Goal: Information Seeking & Learning: Learn about a topic

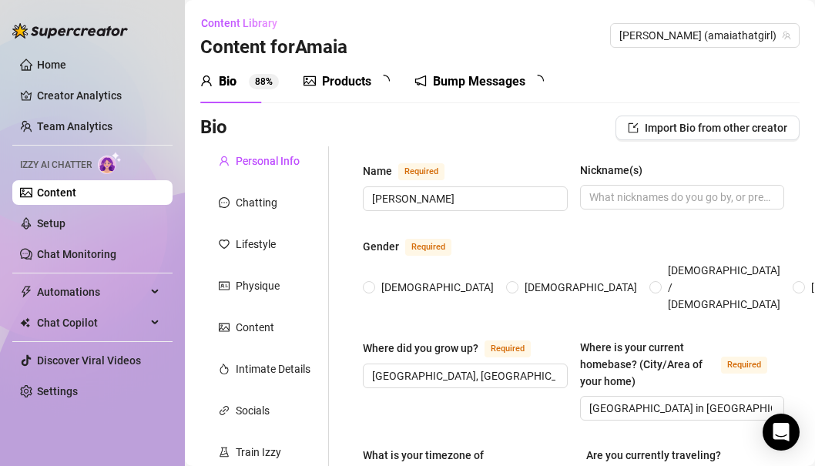
radio input "true"
type input "[DATE]"
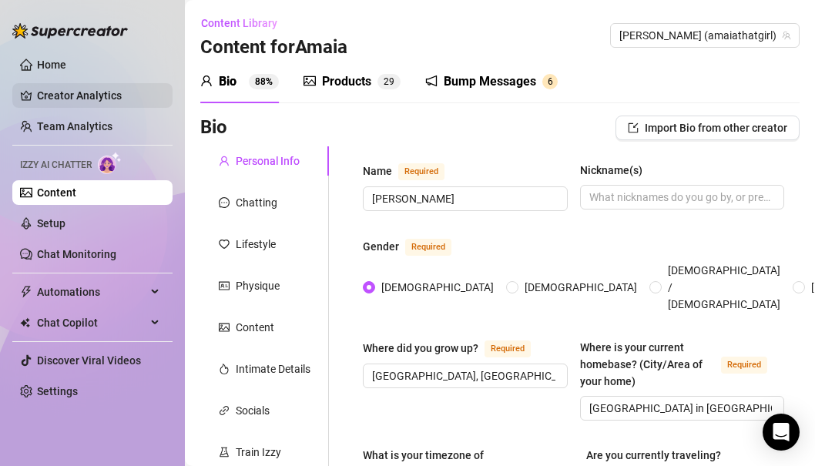
click at [79, 93] on link "Creator Analytics" at bounding box center [98, 95] width 123 height 25
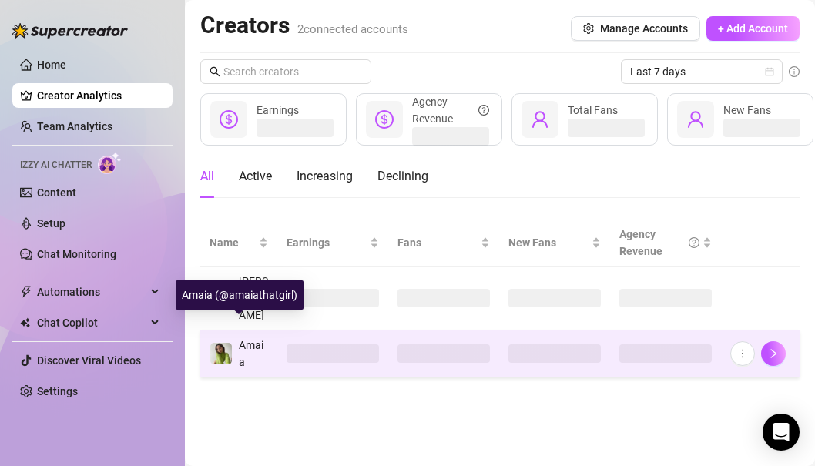
click at [242, 339] on span "Amaia" at bounding box center [251, 353] width 25 height 29
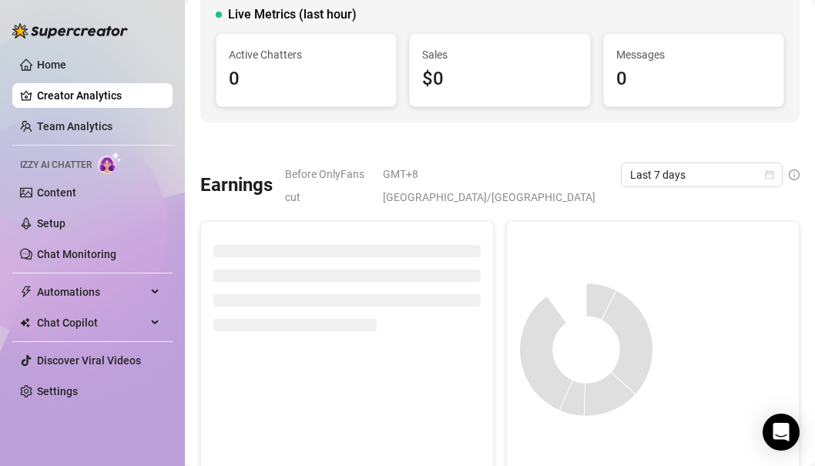
scroll to position [112, 0]
click at [657, 166] on span "Last 7 days" at bounding box center [701, 174] width 143 height 23
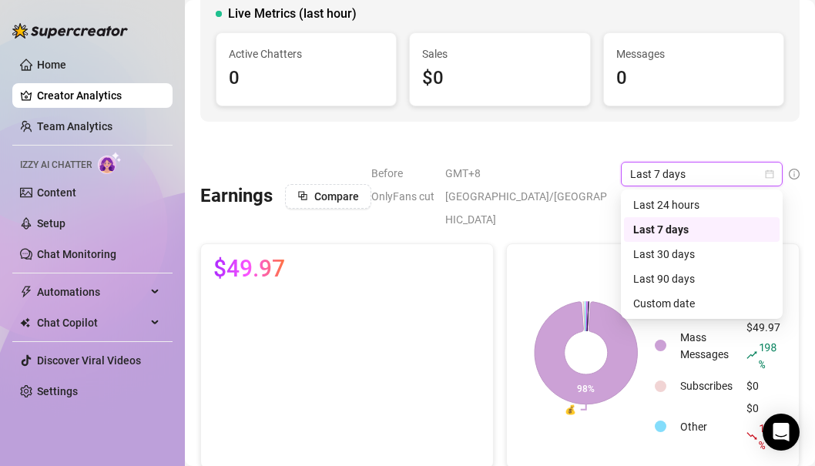
click at [658, 171] on span "Last 7 days" at bounding box center [701, 174] width 143 height 23
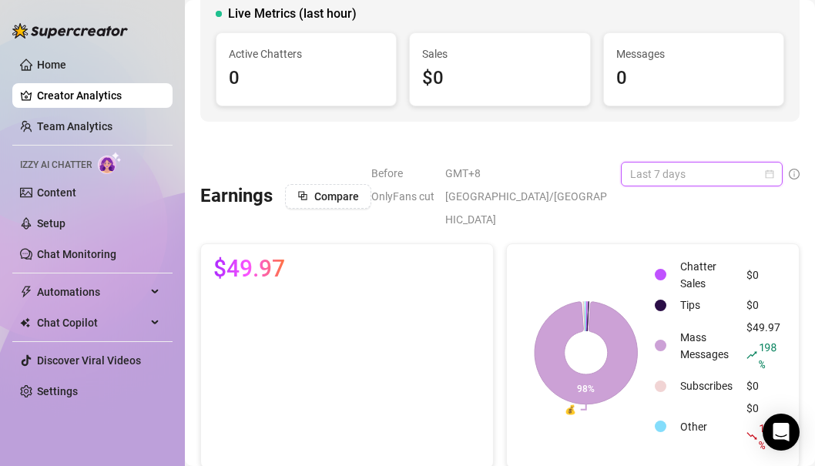
click at [658, 173] on span "Last 7 days" at bounding box center [701, 174] width 143 height 23
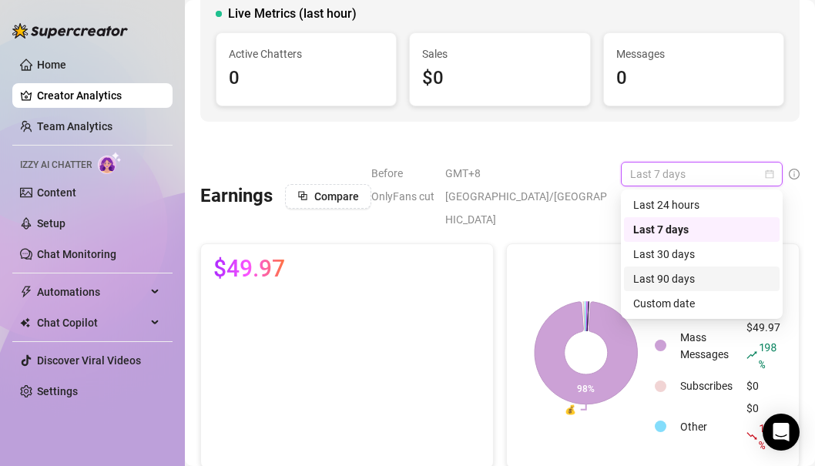
click at [652, 275] on div "Last 90 days" at bounding box center [702, 279] width 137 height 17
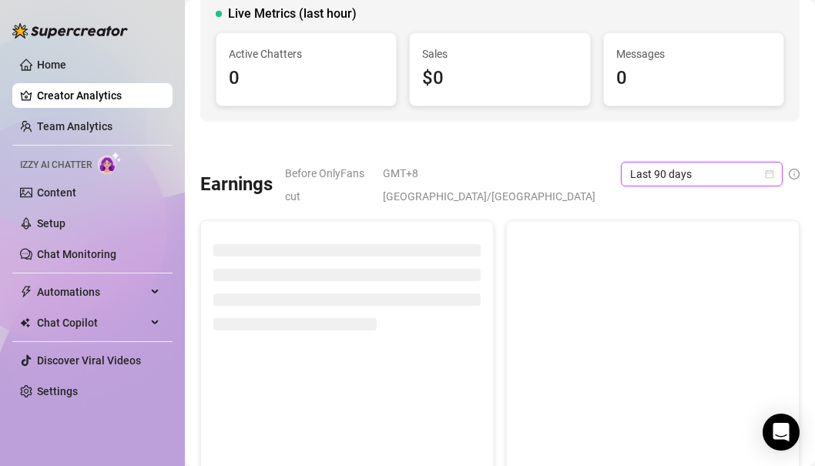
click at [634, 136] on div at bounding box center [500, 141] width 600 height 15
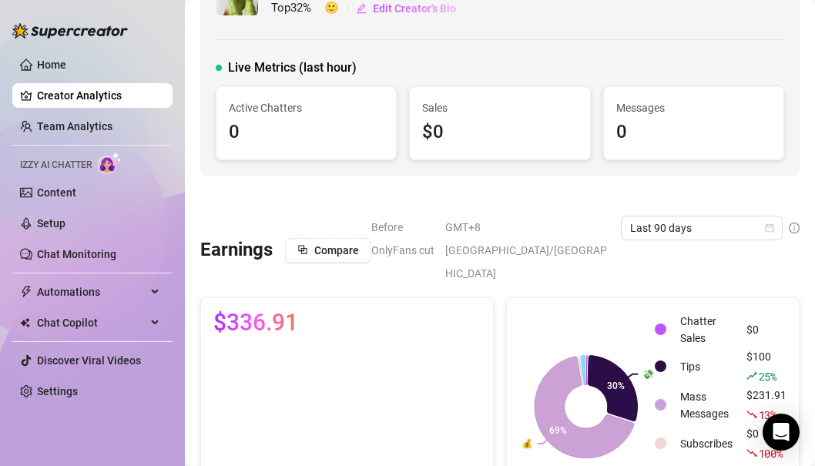
scroll to position [91, 0]
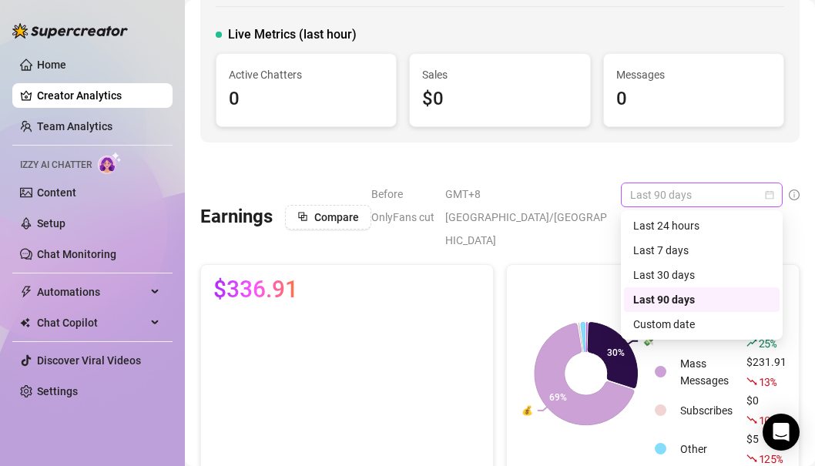
click at [679, 194] on span "Last 90 days" at bounding box center [701, 194] width 143 height 23
click at [661, 274] on div "Last 30 days" at bounding box center [702, 275] width 137 height 17
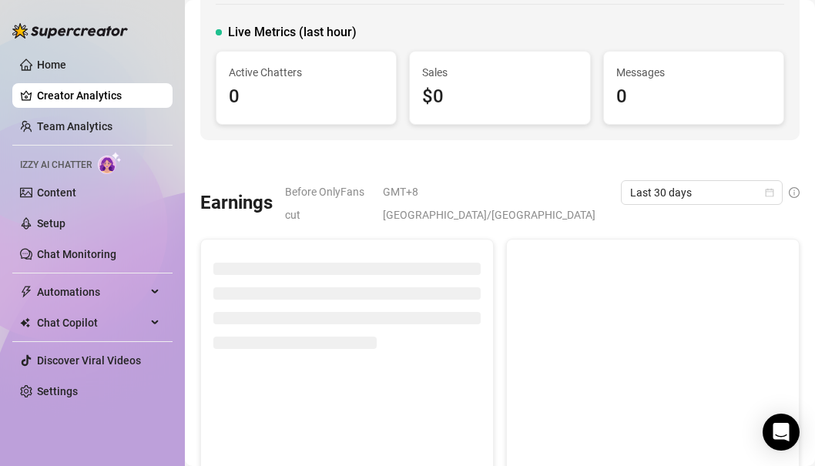
click at [531, 192] on span "GMT+8 [GEOGRAPHIC_DATA]/[GEOGRAPHIC_DATA]" at bounding box center [497, 203] width 229 height 46
click at [578, 191] on span "GMT+8 [GEOGRAPHIC_DATA]/[GEOGRAPHIC_DATA]" at bounding box center [497, 203] width 229 height 46
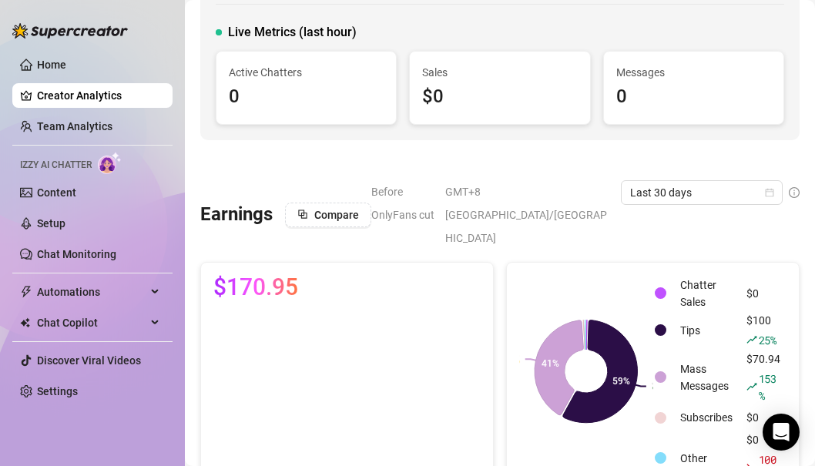
click at [569, 187] on span "GMT+8 [GEOGRAPHIC_DATA]/[GEOGRAPHIC_DATA]" at bounding box center [528, 214] width 166 height 69
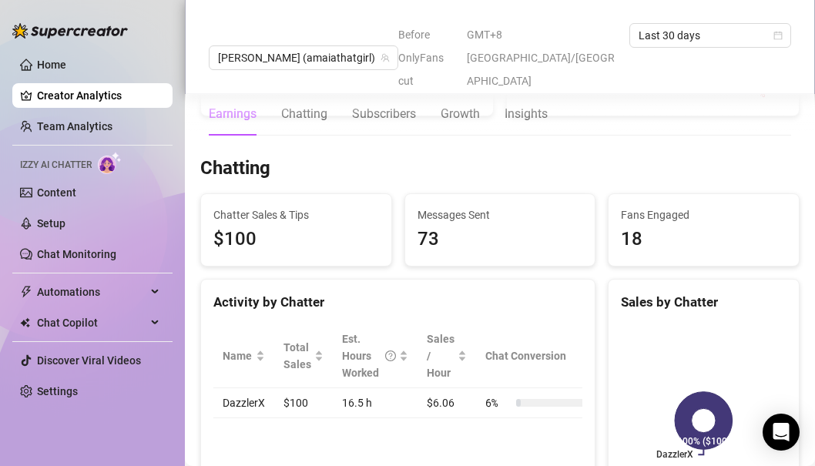
scroll to position [480, 0]
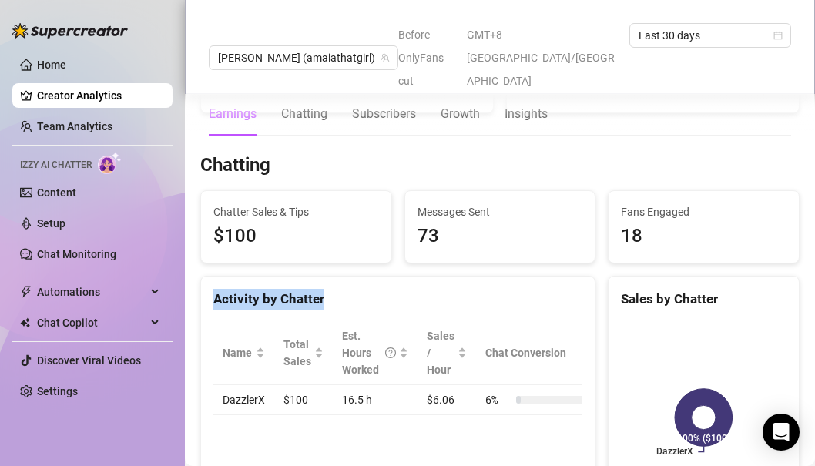
drag, startPoint x: 491, startPoint y: 238, endPoint x: 456, endPoint y: 378, distance: 143.8
click at [456, 378] on div "Activity by Chatter Name Total Sales Est. Hours Worked Sales / Hour Chat Conver…" at bounding box center [397, 401] width 395 height 251
click at [456, 378] on div "Name Total Sales Est. Hours Worked Sales / Hour Chat Conversion DazzlerX $100 1…" at bounding box center [398, 368] width 394 height 119
drag, startPoint x: 456, startPoint y: 378, endPoint x: 478, endPoint y: 243, distance: 136.6
click at [478, 276] on div "Activity by Chatter Name Total Sales Est. Hours Worked Sales / Hour Chat Conver…" at bounding box center [397, 401] width 395 height 251
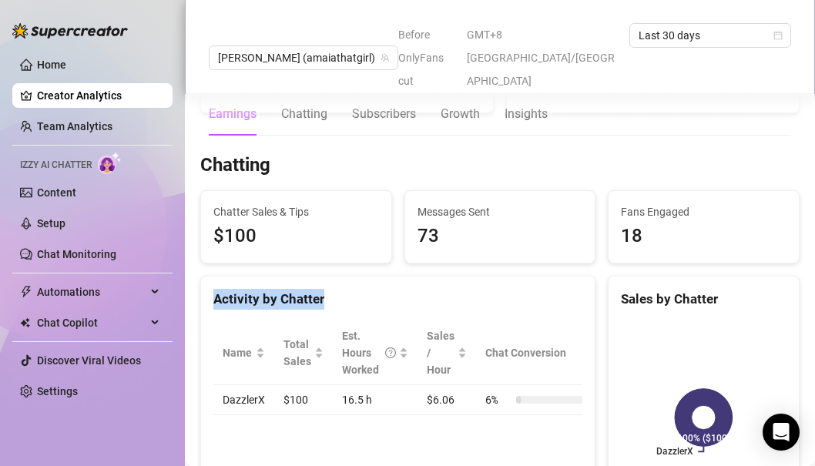
click at [478, 277] on div "Activity by Chatter" at bounding box center [398, 293] width 394 height 33
drag, startPoint x: 478, startPoint y: 263, endPoint x: 464, endPoint y: 398, distance: 135.6
click at [464, 398] on div "Activity by Chatter Name Total Sales Est. Hours Worked Sales / Hour Chat Conver…" at bounding box center [397, 401] width 395 height 251
drag, startPoint x: 523, startPoint y: 264, endPoint x: 501, endPoint y: 418, distance: 154.9
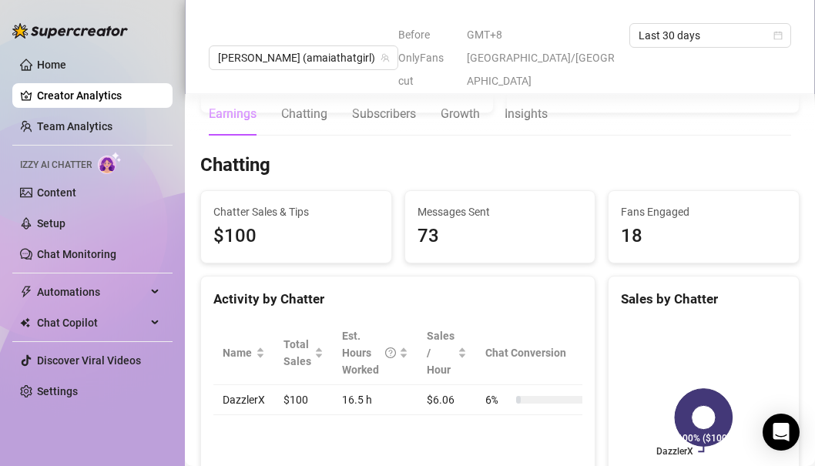
click at [501, 418] on div "Activity by Chatter Name Total Sales Est. Hours Worked Sales / Hour Chat Conver…" at bounding box center [397, 401] width 395 height 251
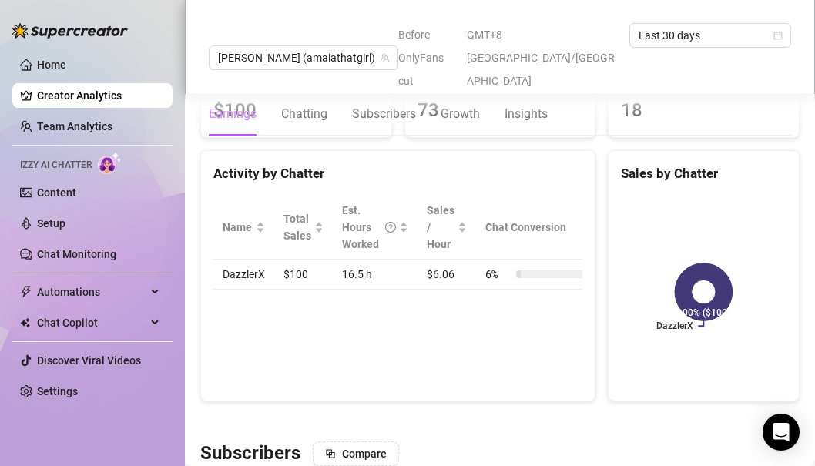
scroll to position [607, 0]
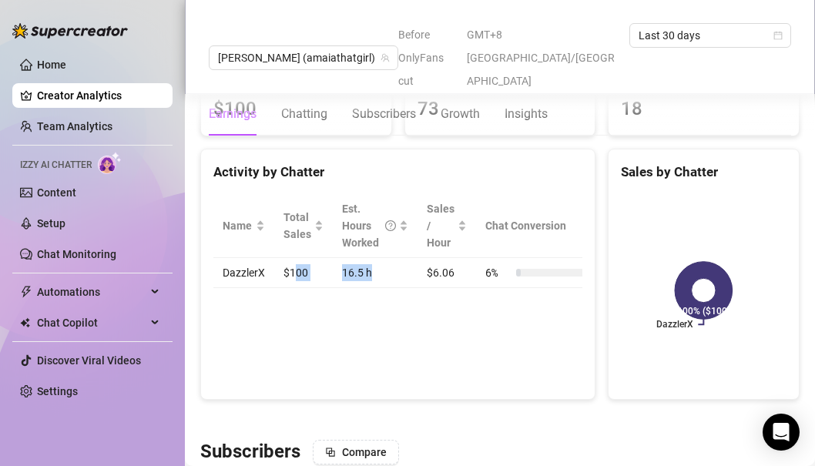
drag, startPoint x: 298, startPoint y: 229, endPoint x: 383, endPoint y: 240, distance: 86.2
click at [383, 258] on tr "DazzlerX $100 16.5 h $6.06 6 %" at bounding box center [409, 273] width 393 height 30
click at [383, 258] on td "16.5 h" at bounding box center [375, 273] width 85 height 30
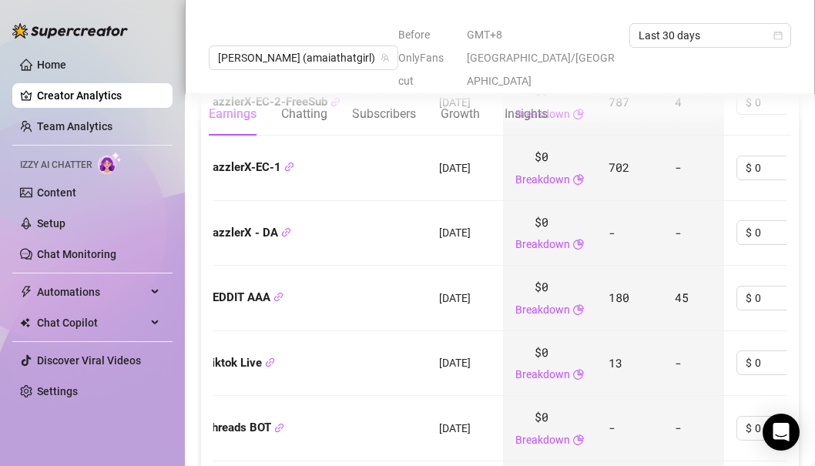
scroll to position [1983, 0]
click at [469, 265] on td "[DATE]" at bounding box center [465, 298] width 76 height 66
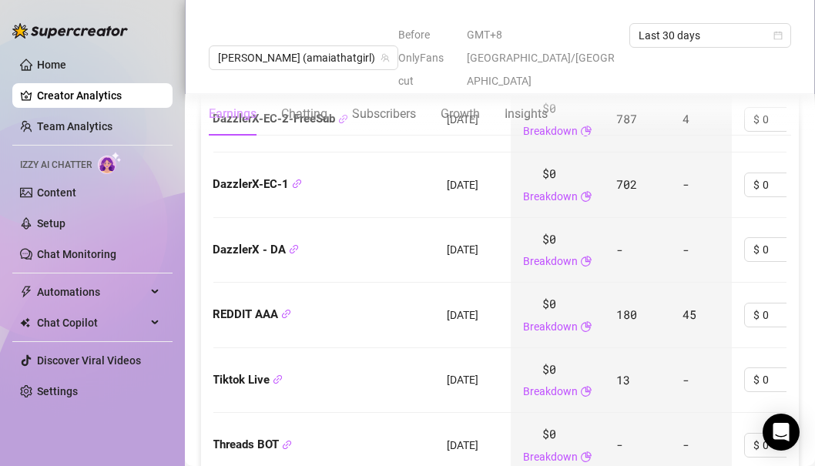
scroll to position [1967, 0]
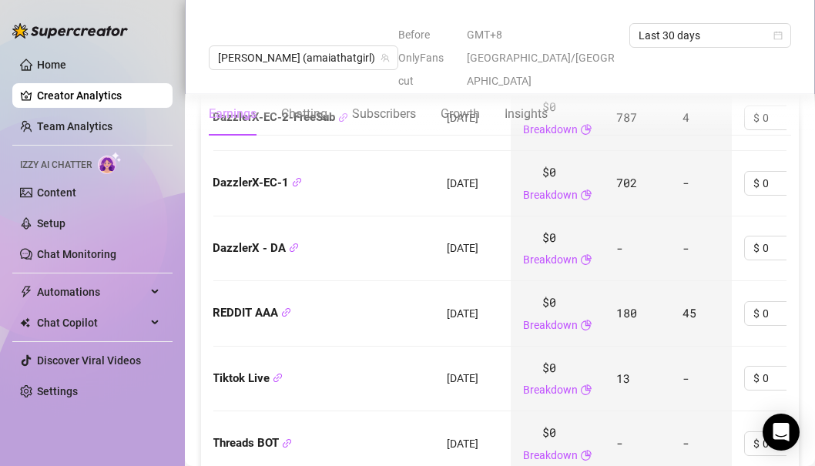
drag, startPoint x: 473, startPoint y: 336, endPoint x: 506, endPoint y: 332, distance: 33.4
click at [506, 347] on td "[DATE]" at bounding box center [473, 380] width 76 height 66
click at [484, 356] on td "[DATE]" at bounding box center [473, 380] width 76 height 66
click at [479, 372] on span "[DATE]" at bounding box center [463, 378] width 32 height 12
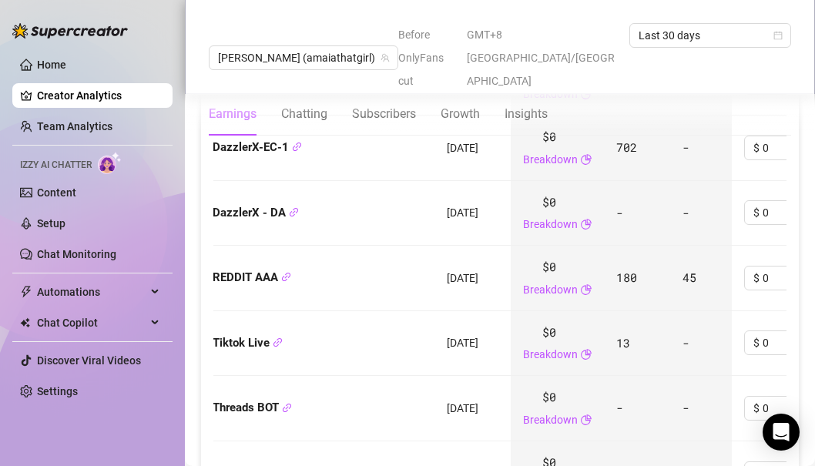
scroll to position [2005, 0]
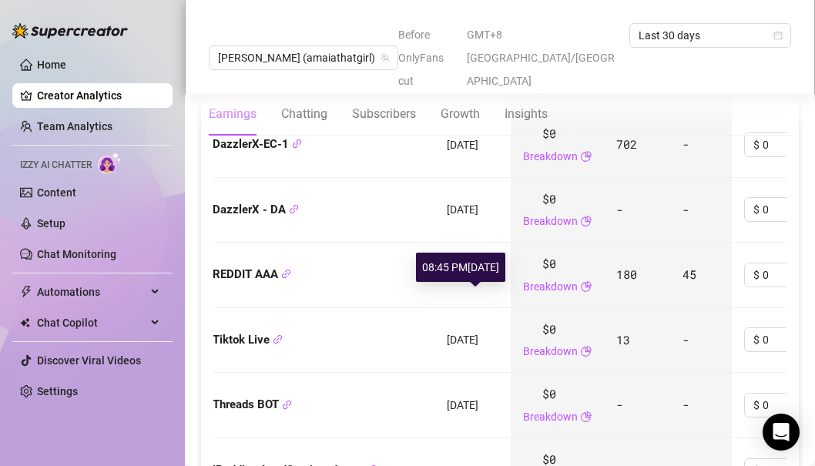
click at [479, 334] on span "[DATE]" at bounding box center [463, 340] width 32 height 12
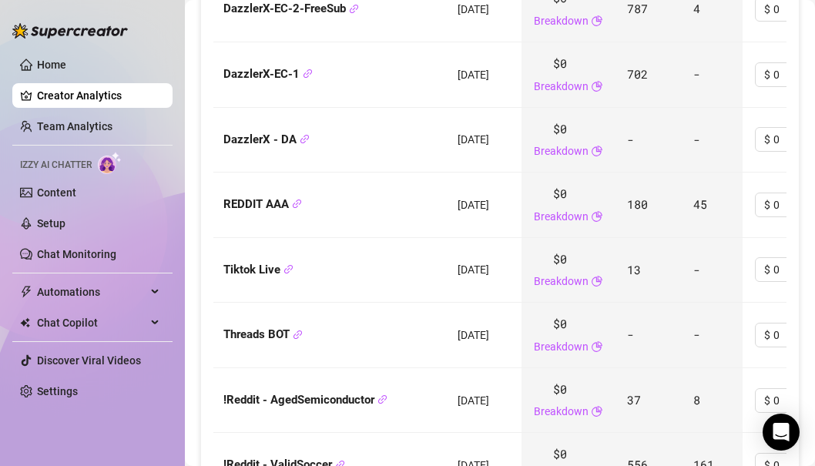
scroll to position [0, 13]
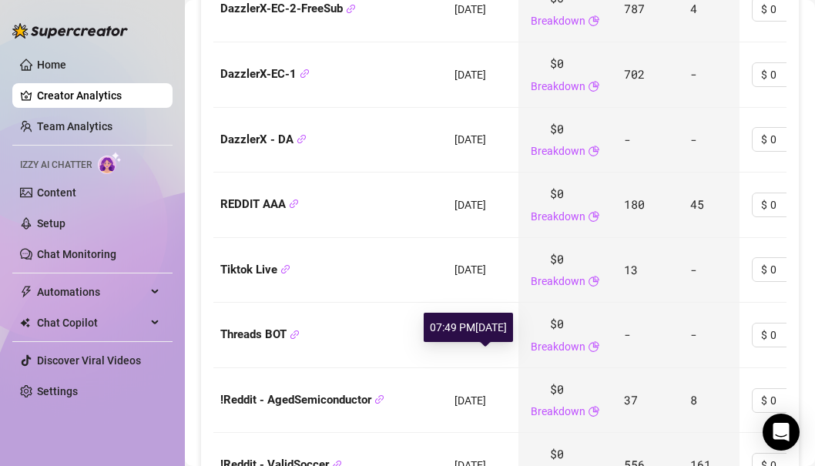
drag, startPoint x: 450, startPoint y: 356, endPoint x: 495, endPoint y: 356, distance: 44.7
click at [495, 368] on td "[DATE]" at bounding box center [480, 401] width 76 height 66
click at [486, 395] on span "[DATE]" at bounding box center [471, 401] width 32 height 12
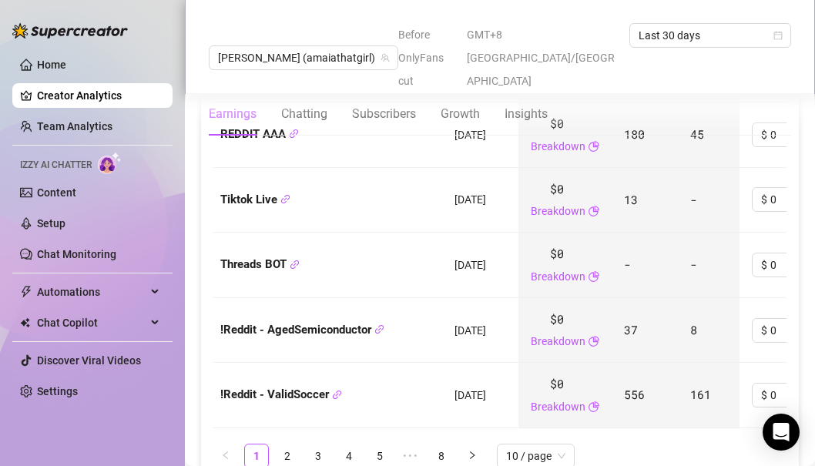
scroll to position [2148, 0]
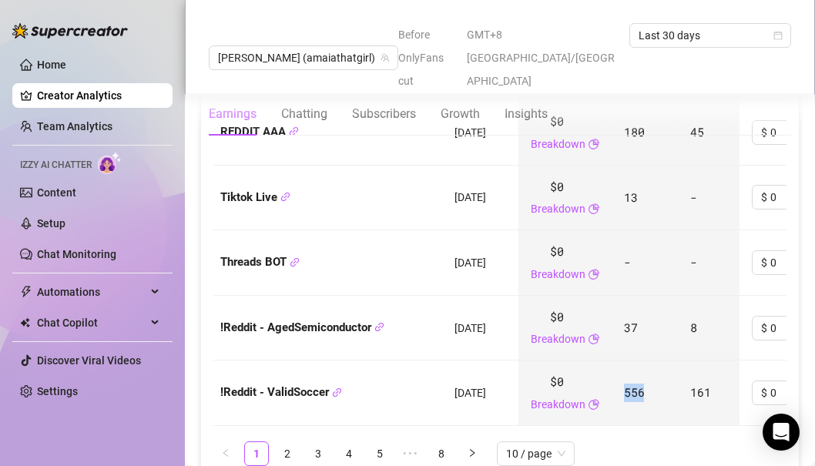
drag, startPoint x: 661, startPoint y: 335, endPoint x: 661, endPoint y: 363, distance: 28.5
click at [661, 363] on td "556" at bounding box center [645, 394] width 66 height 66
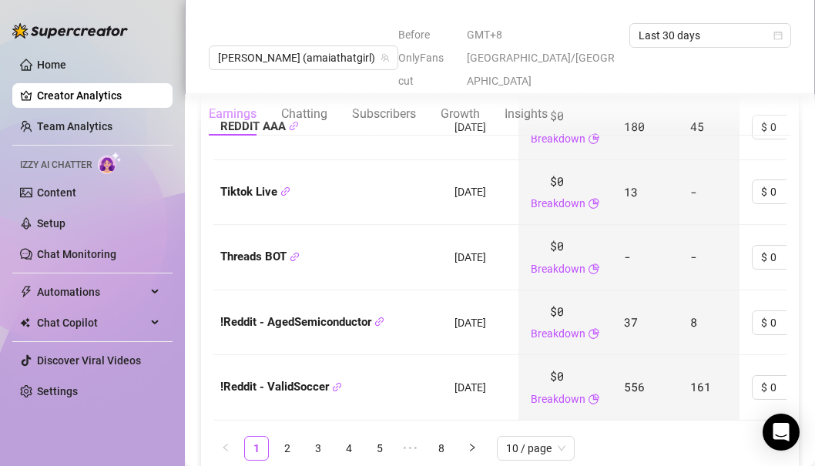
scroll to position [2159, 0]
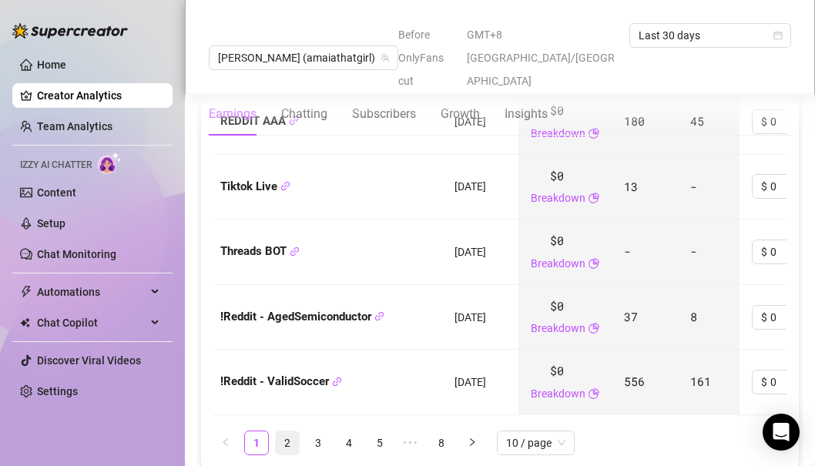
click at [289, 432] on link "2" at bounding box center [287, 443] width 23 height 23
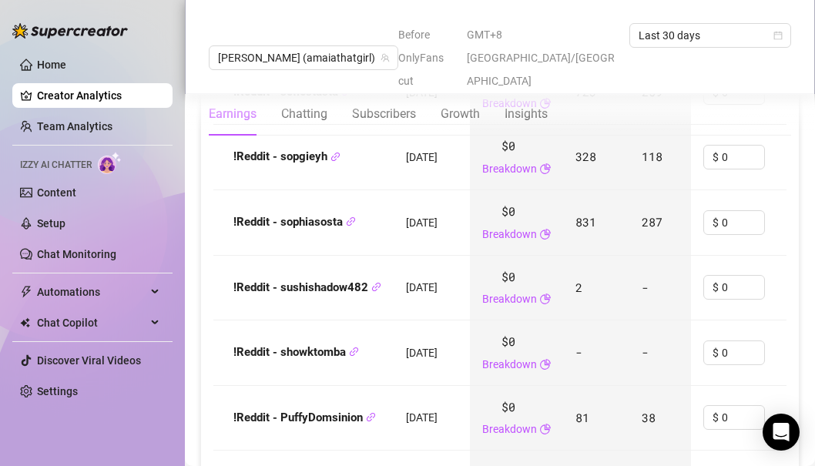
scroll to position [1925, 0]
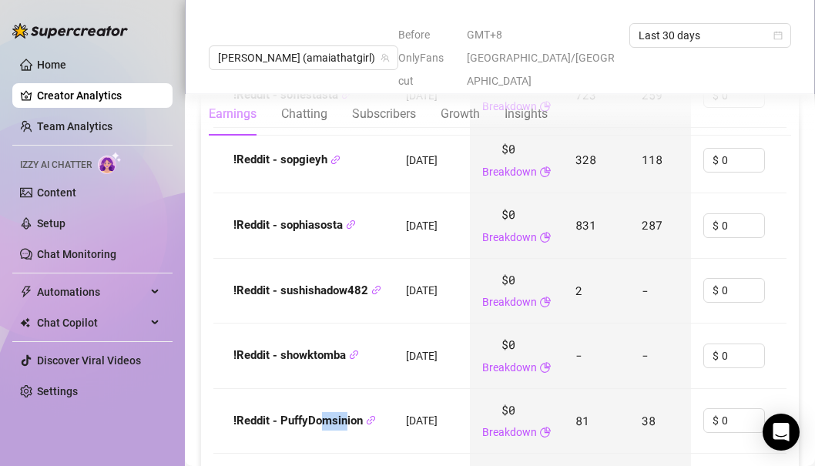
drag, startPoint x: 324, startPoint y: 378, endPoint x: 346, endPoint y: 377, distance: 22.4
click at [346, 414] on strong "!Reddit - PuffyDomsinion" at bounding box center [305, 421] width 143 height 14
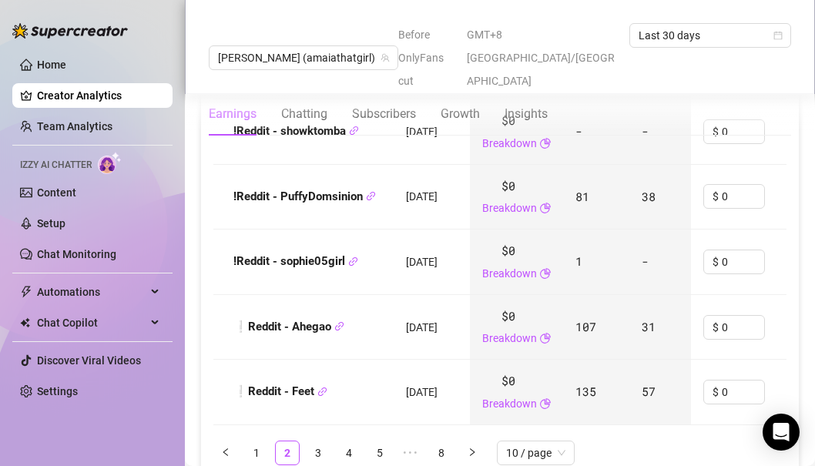
scroll to position [2160, 0]
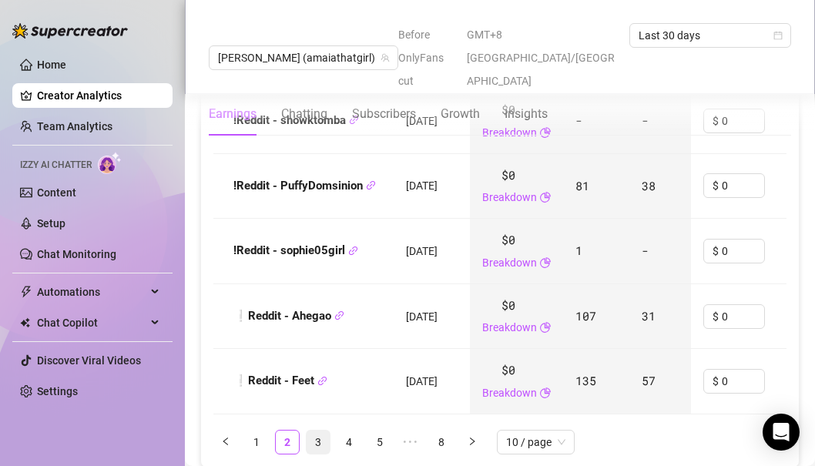
click at [316, 431] on link "3" at bounding box center [318, 442] width 23 height 23
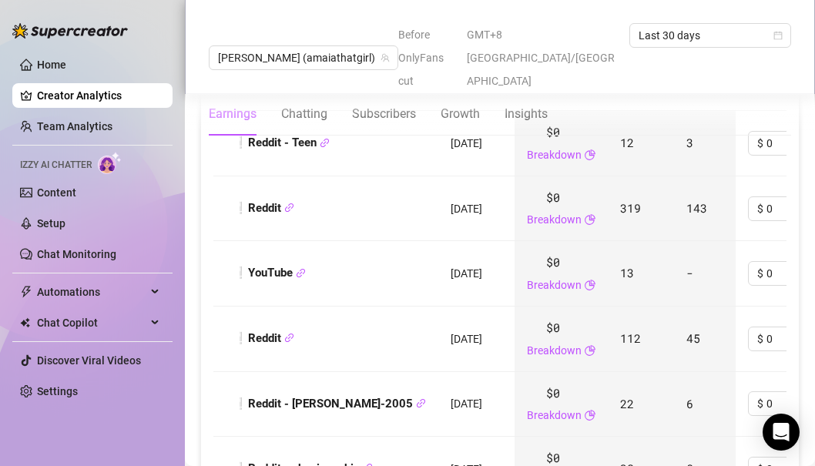
scroll to position [1807, 0]
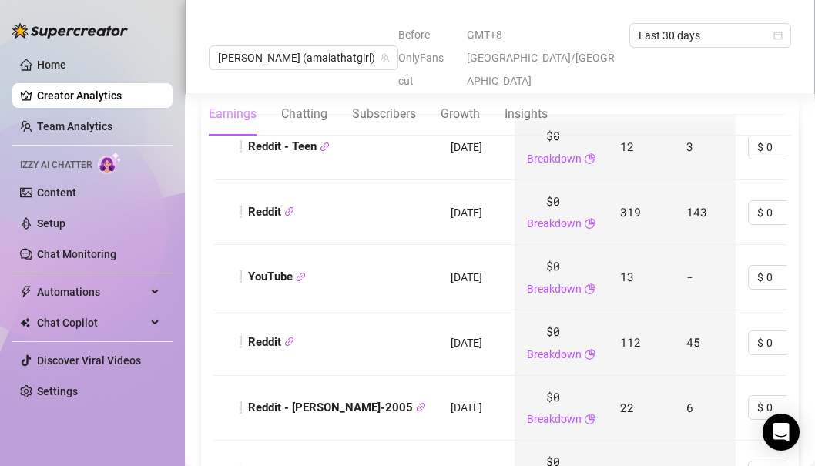
click at [355, 311] on td "❕Reddit" at bounding box center [325, 344] width 225 height 66
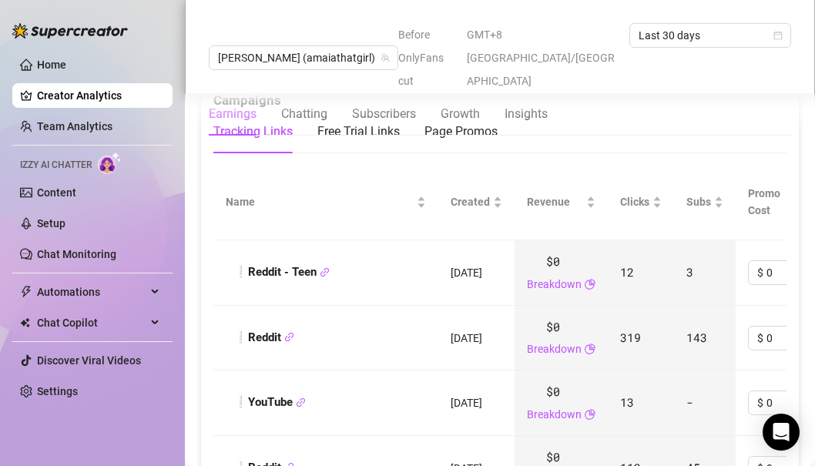
scroll to position [1685, 0]
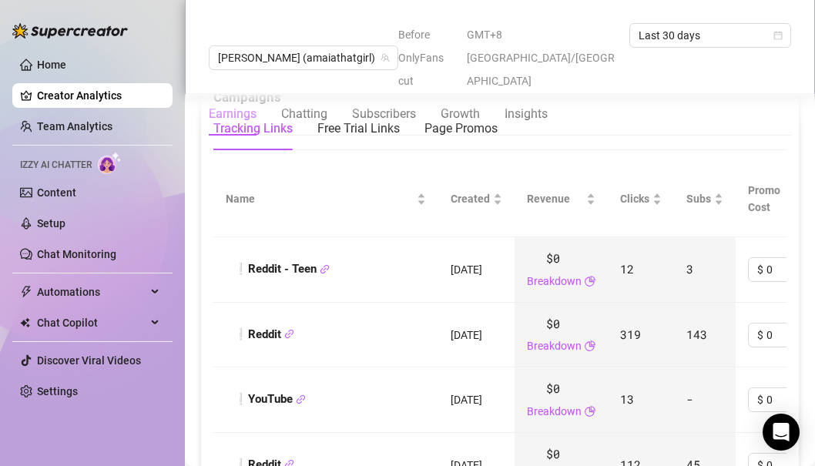
click at [439, 303] on td "[DATE]" at bounding box center [477, 336] width 76 height 66
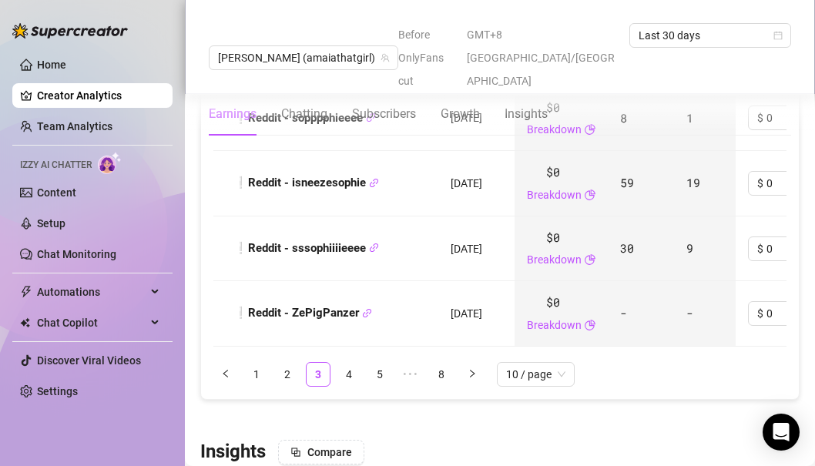
scroll to position [2454, 0]
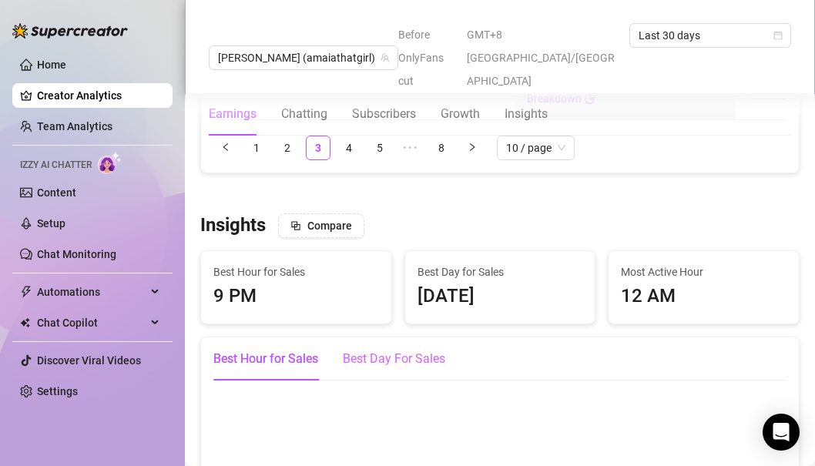
click at [346, 136] on link "4" at bounding box center [349, 147] width 23 height 23
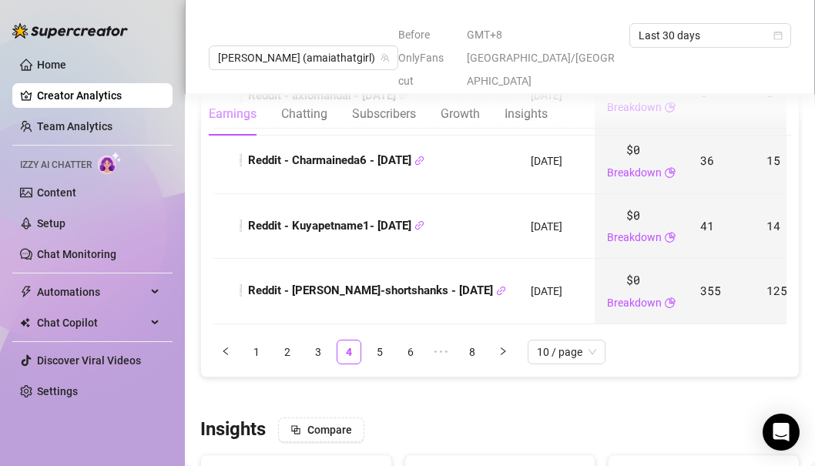
scroll to position [2410, 0]
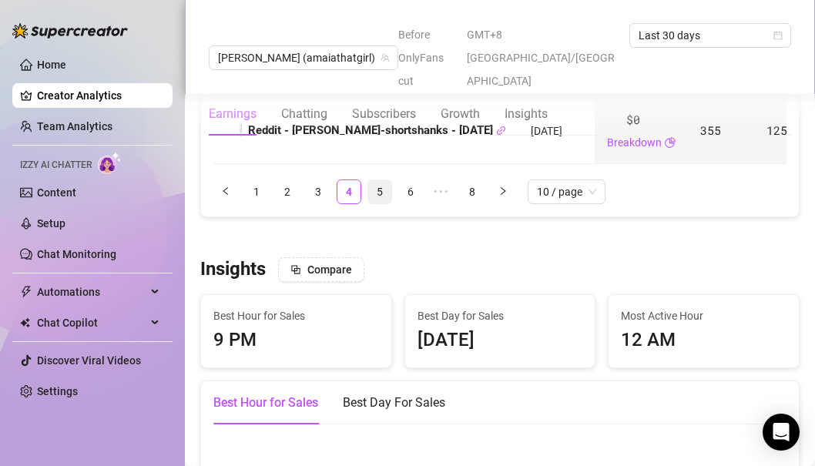
click at [382, 180] on link "5" at bounding box center [379, 191] width 23 height 23
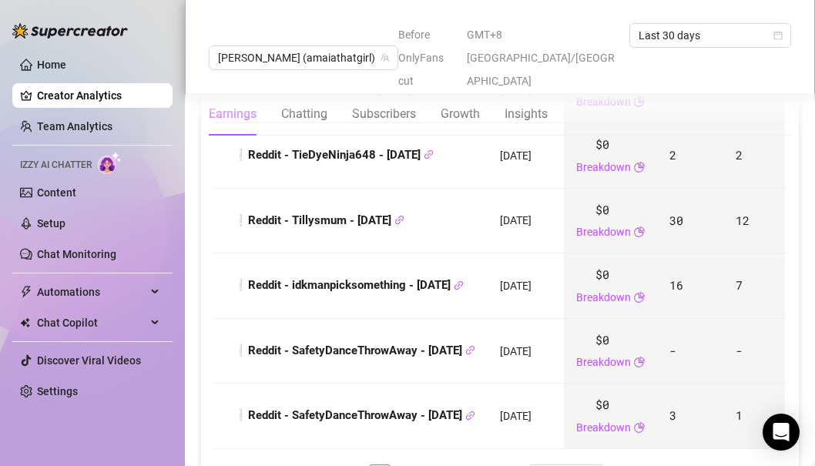
scroll to position [1983, 0]
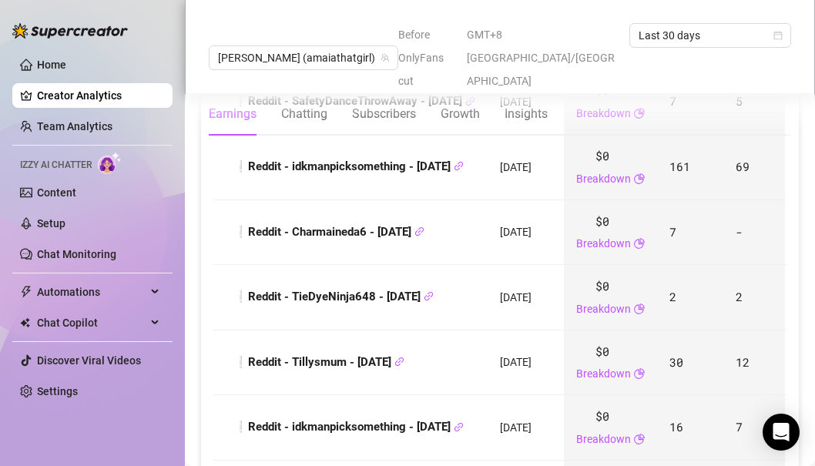
drag, startPoint x: 453, startPoint y: 301, endPoint x: 459, endPoint y: 338, distance: 37.4
click at [459, 338] on td "❕Reddit - Tillysmum - [DATE]" at bounding box center [350, 364] width 274 height 66
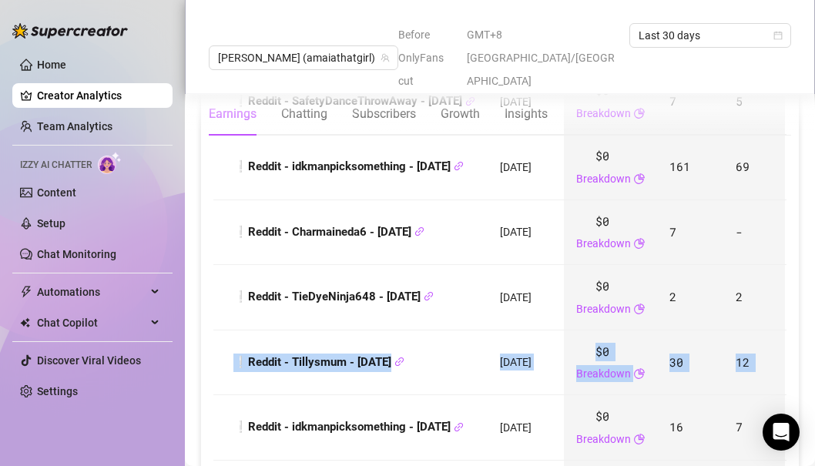
drag, startPoint x: 466, startPoint y: 307, endPoint x: 482, endPoint y: 374, distance: 68.8
click at [482, 374] on tbody "❕Reddit - Tillysmum - [DATE] [DATE] $0 Breakdown 119 49 $ 0 — $0 - Last scan: […" at bounding box center [732, 265] width 1039 height 652
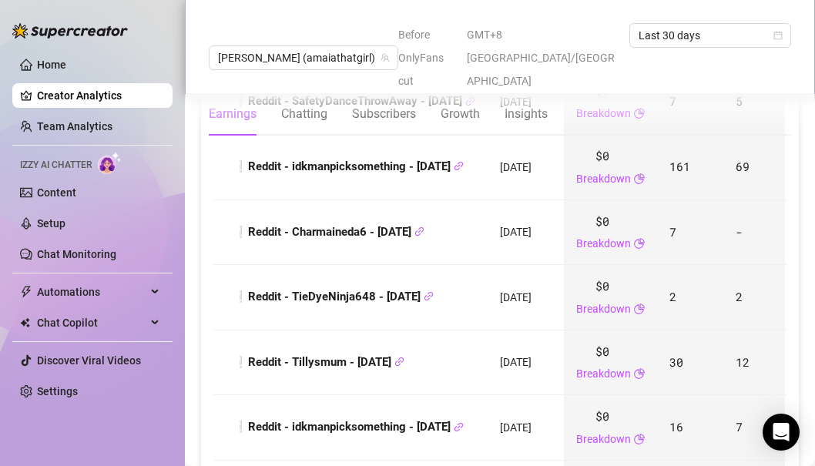
click at [488, 395] on td "❕Reddit - idkmanpicksomething - [DATE]" at bounding box center [350, 428] width 274 height 66
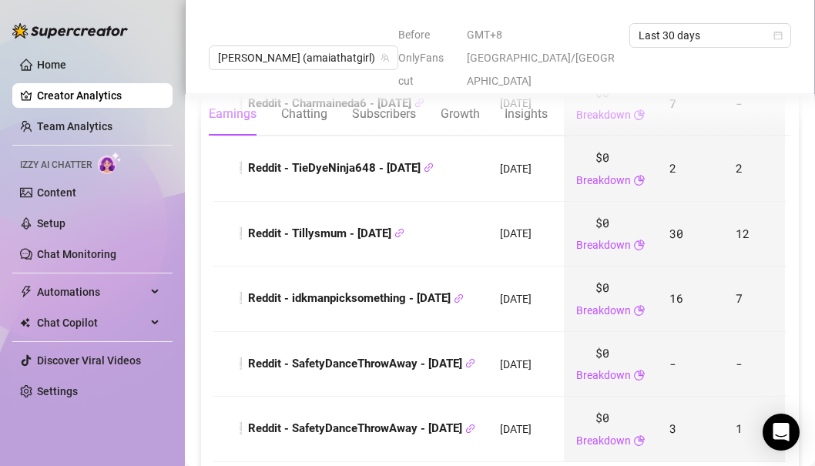
scroll to position [2117, 0]
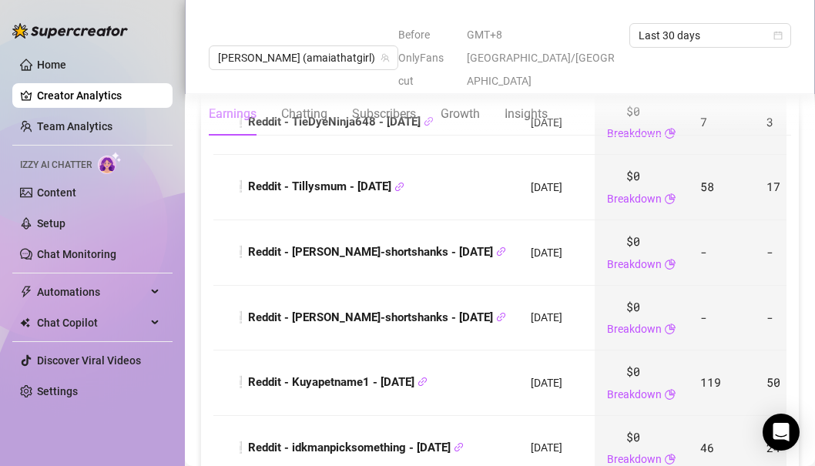
scroll to position [1891, 0]
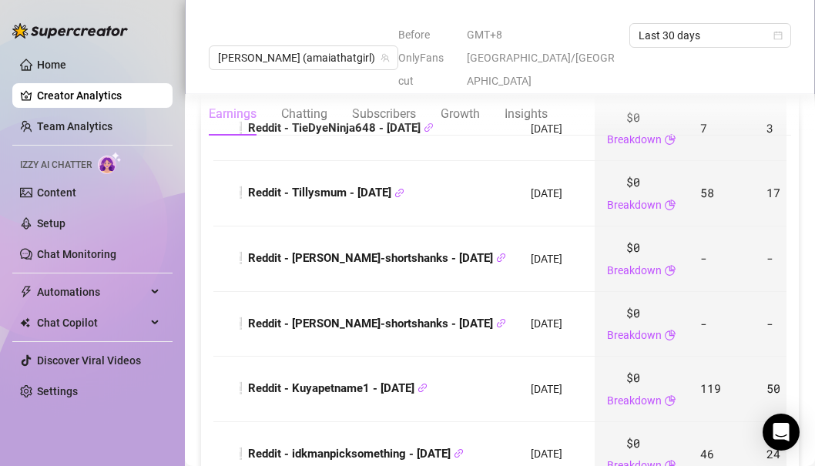
drag, startPoint x: 476, startPoint y: 328, endPoint x: 476, endPoint y: 348, distance: 20.0
click at [476, 357] on td "❕Reddit - Kuyapetname1 - [DATE]" at bounding box center [365, 390] width 305 height 66
click at [476, 380] on div "❕Reddit - Kuyapetname1 - [DATE]" at bounding box center [366, 389] width 281 height 18
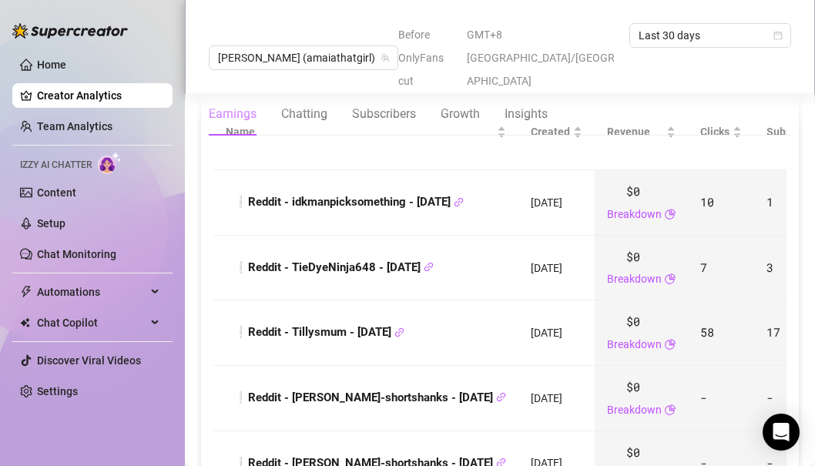
scroll to position [1760, 0]
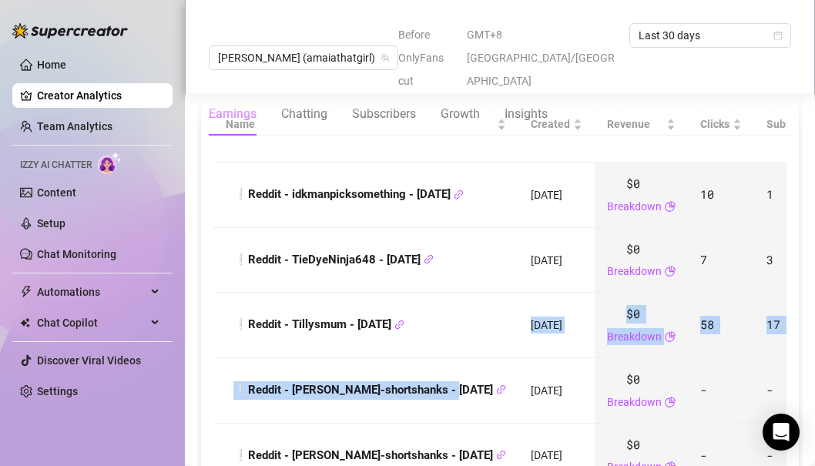
drag, startPoint x: 476, startPoint y: 348, endPoint x: 478, endPoint y: 286, distance: 61.7
click at [478, 316] on div "❕Reddit - Tillysmum - [DATE]" at bounding box center [366, 325] width 281 height 18
drag, startPoint x: 479, startPoint y: 292, endPoint x: 479, endPoint y: 363, distance: 70.9
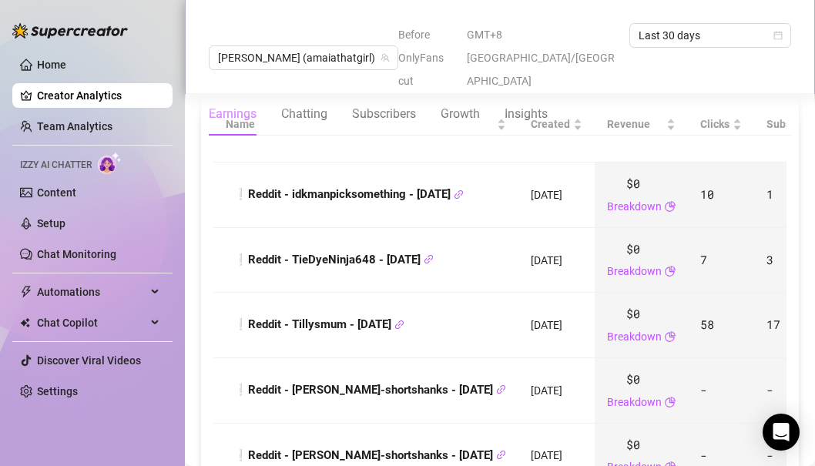
click at [479, 382] on div "❕Reddit - [PERSON_NAME]-shortshanks - [DATE]" at bounding box center [366, 391] width 281 height 18
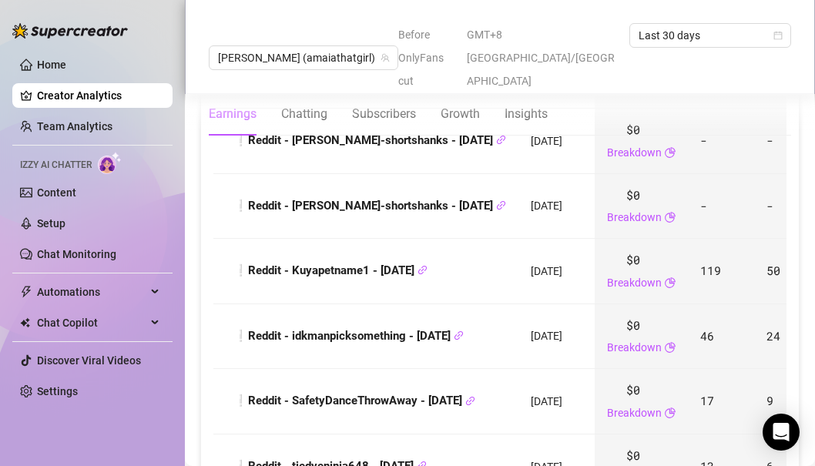
scroll to position [2015, 0]
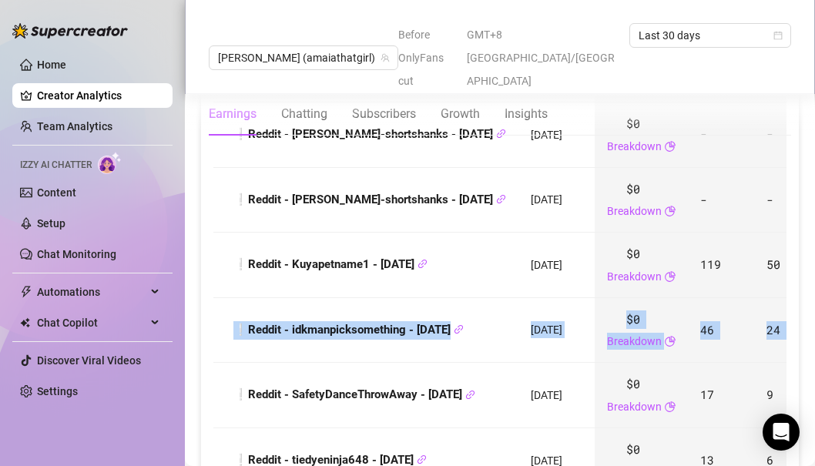
drag, startPoint x: 479, startPoint y: 328, endPoint x: 497, endPoint y: 265, distance: 65.9
click at [497, 265] on tbody "❕Reddit - idkmanpicksomething - [DATE] [DATE] $0 Breakdown 10 1 $ 0 — $0 - Last…" at bounding box center [748, 233] width 1070 height 652
click at [497, 298] on td "❕Reddit - idkmanpicksomething - [DATE]" at bounding box center [365, 331] width 305 height 66
drag, startPoint x: 496, startPoint y: 274, endPoint x: 496, endPoint y: 319, distance: 45.5
click at [496, 319] on tbody "❕Reddit - idkmanpicksomething - [DATE] [DATE] $0 Breakdown 10 1 $ 0 — $0 - Last…" at bounding box center [748, 233] width 1070 height 652
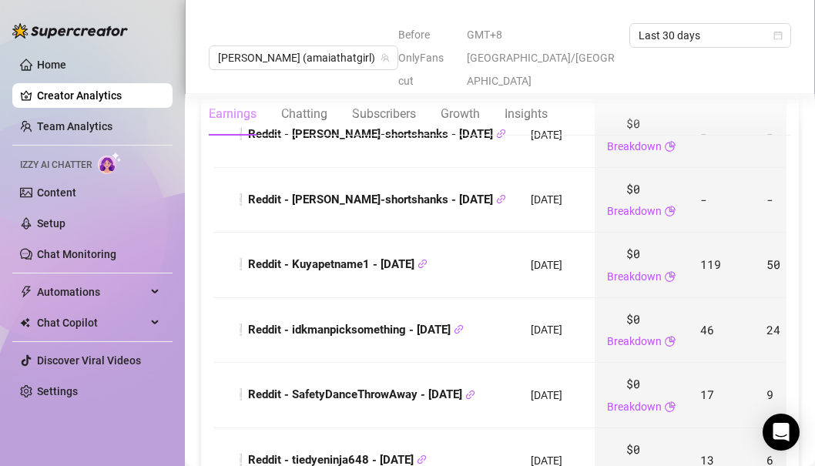
click at [496, 363] on td "❕Reddit - SafetyDanceThrowAway - [DATE]" at bounding box center [365, 396] width 305 height 66
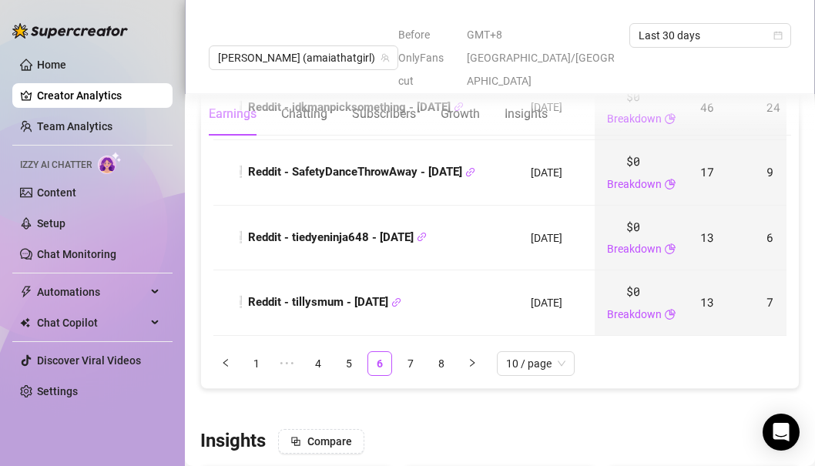
scroll to position [2246, 0]
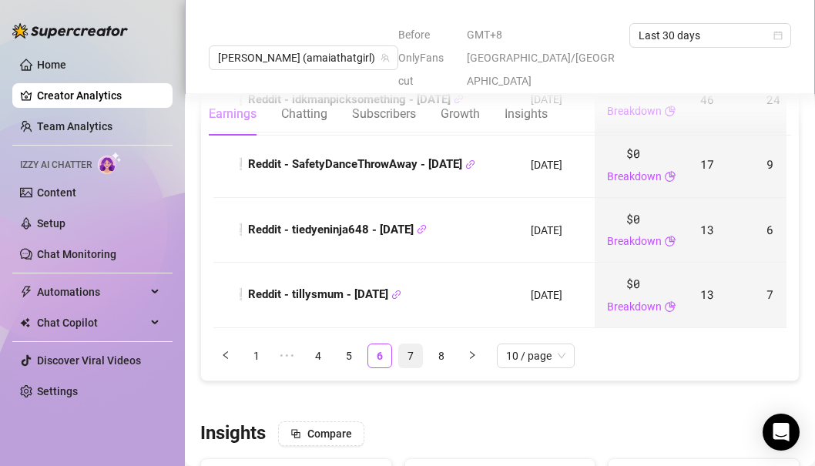
click at [416, 345] on link "7" at bounding box center [410, 356] width 23 height 23
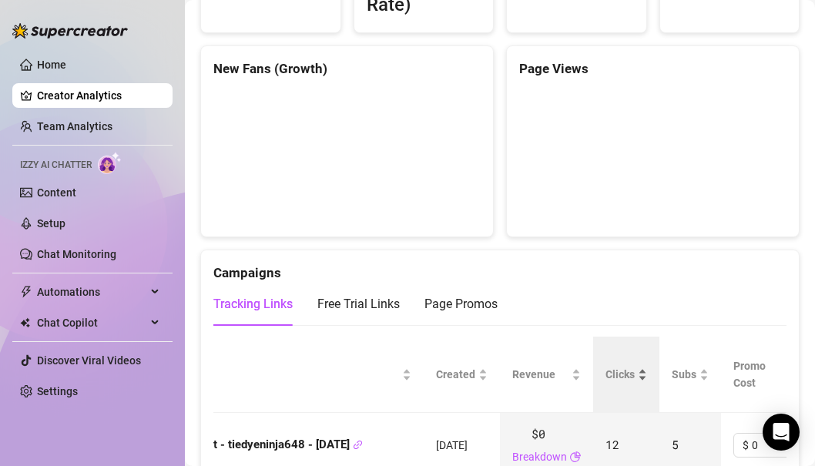
scroll to position [0, 88]
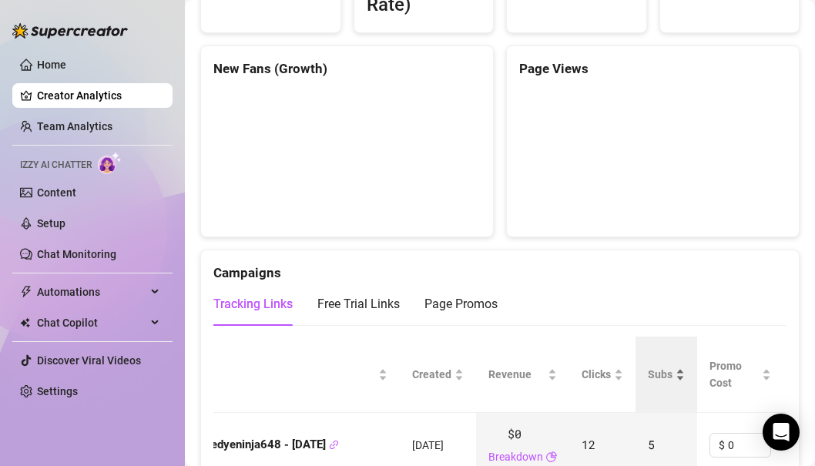
click at [685, 366] on div "Subs" at bounding box center [666, 374] width 37 height 17
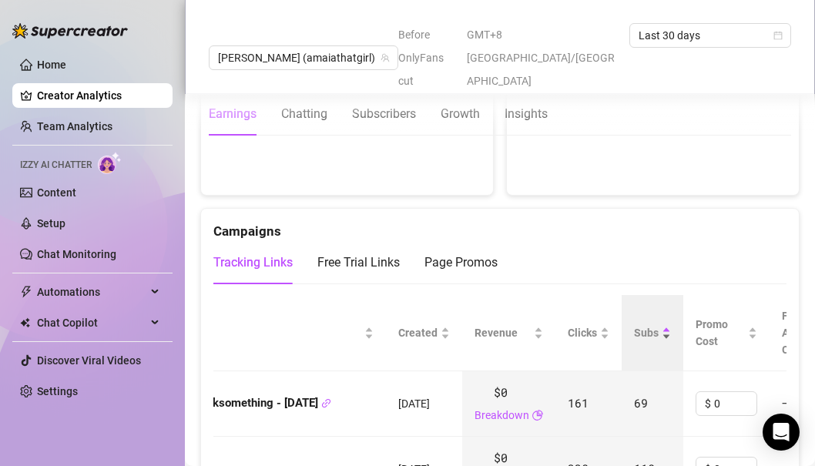
scroll to position [1552, 0]
click at [644, 323] on div "Subs" at bounding box center [652, 331] width 37 height 17
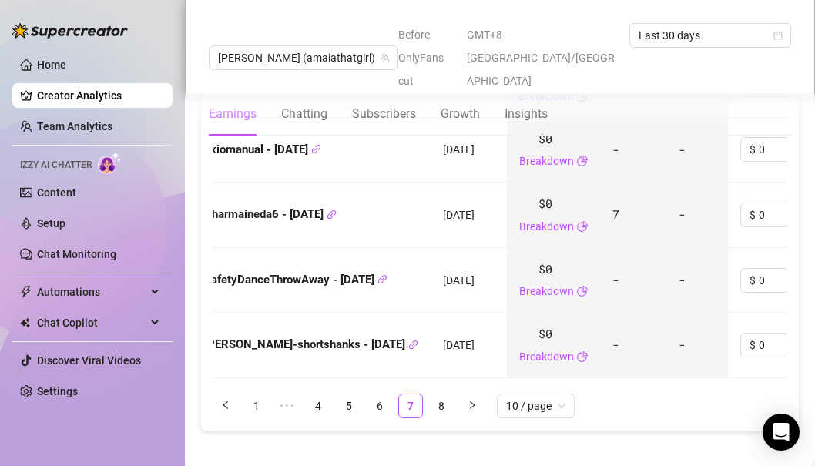
scroll to position [2199, 0]
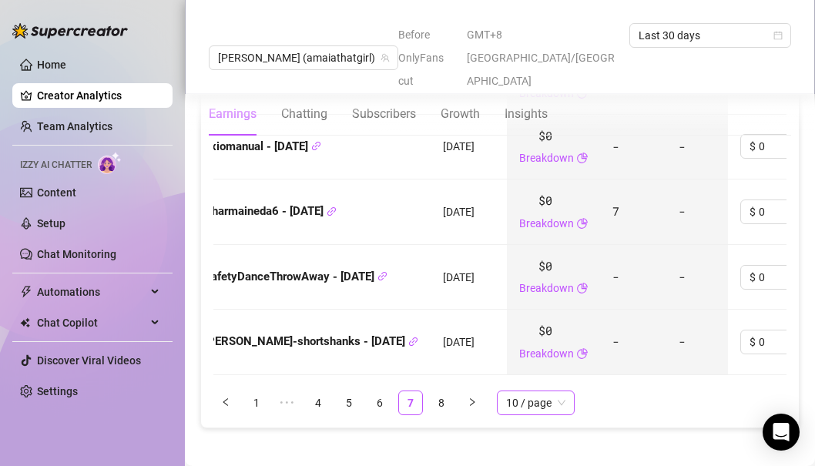
click at [530, 392] on span "10 / page" at bounding box center [535, 403] width 59 height 23
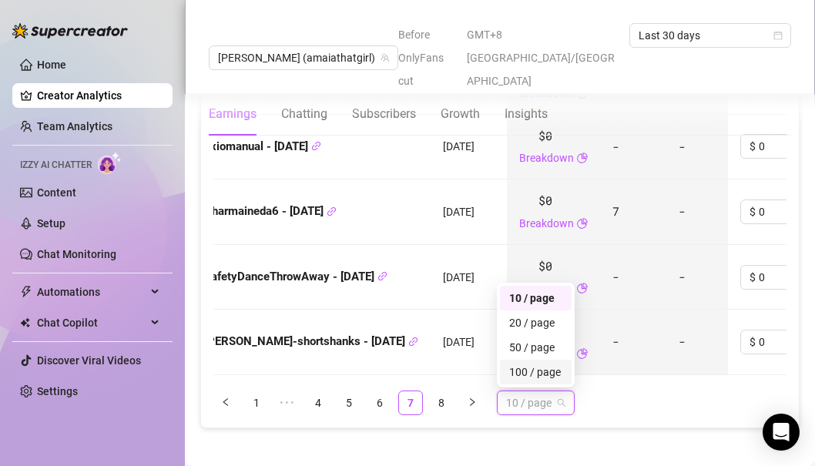
click at [526, 364] on div "100 / page" at bounding box center [535, 372] width 53 height 17
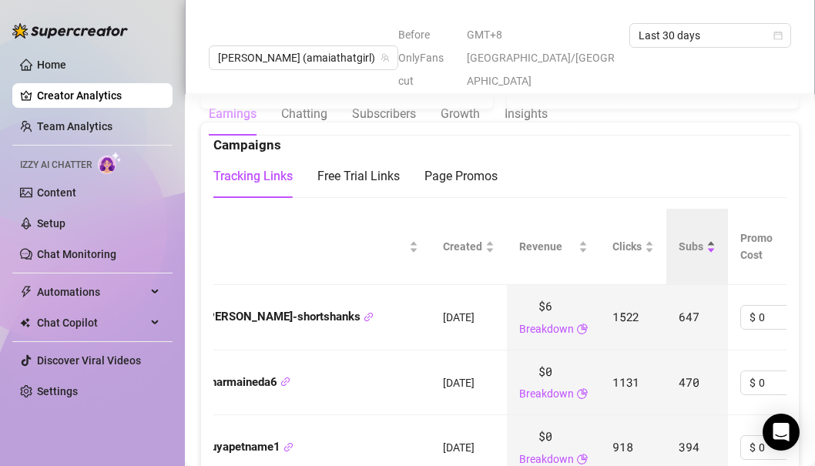
scroll to position [1737, 0]
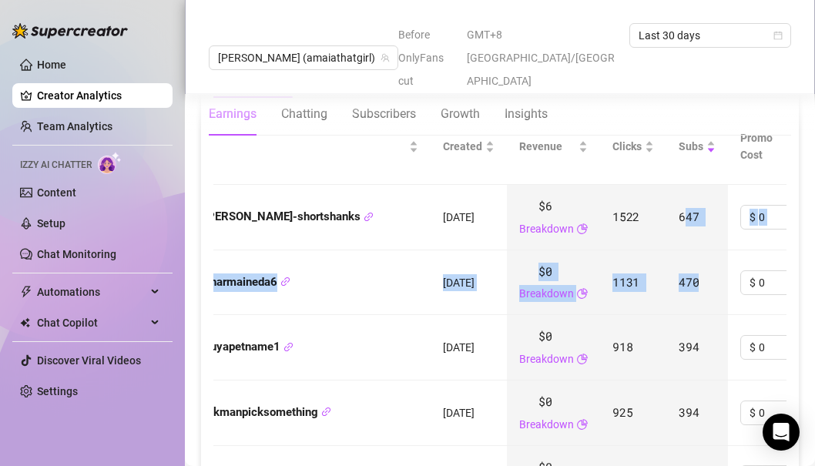
drag, startPoint x: 681, startPoint y: 168, endPoint x: 682, endPoint y: 258, distance: 90.2
click at [682, 258] on td "470" at bounding box center [698, 283] width 62 height 66
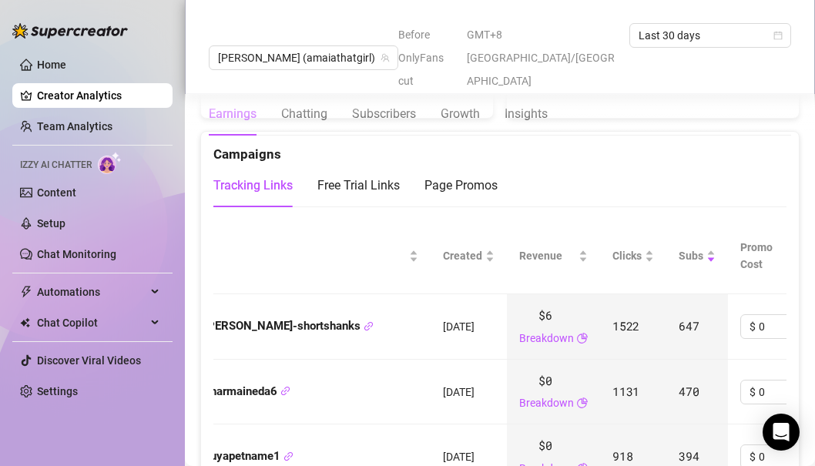
scroll to position [1654, 0]
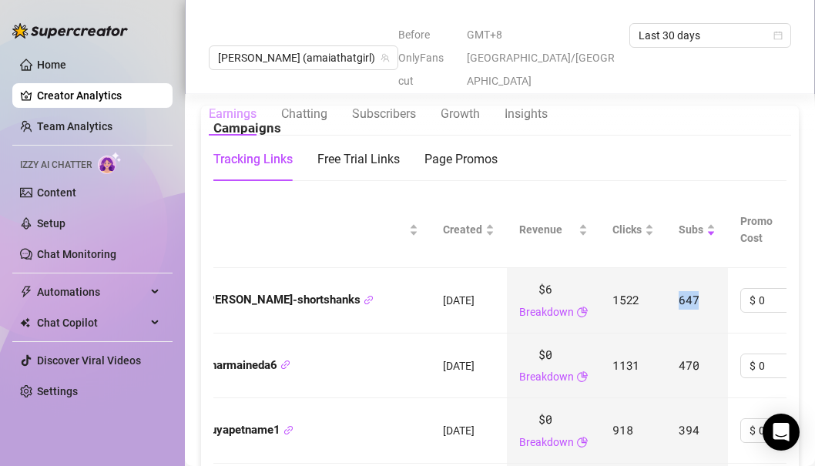
drag, startPoint x: 673, startPoint y: 254, endPoint x: 671, endPoint y: 276, distance: 22.5
click at [671, 276] on td "647" at bounding box center [698, 301] width 62 height 66
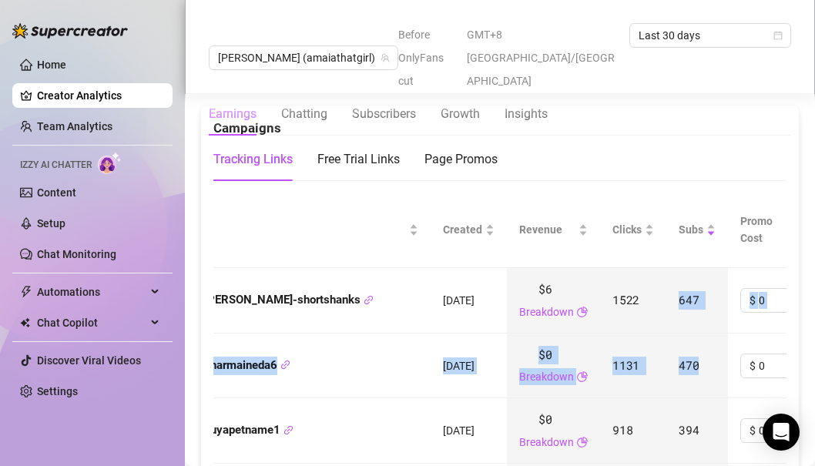
drag, startPoint x: 698, startPoint y: 242, endPoint x: 699, endPoint y: 322, distance: 80.2
click at [699, 334] on td "470" at bounding box center [698, 367] width 62 height 66
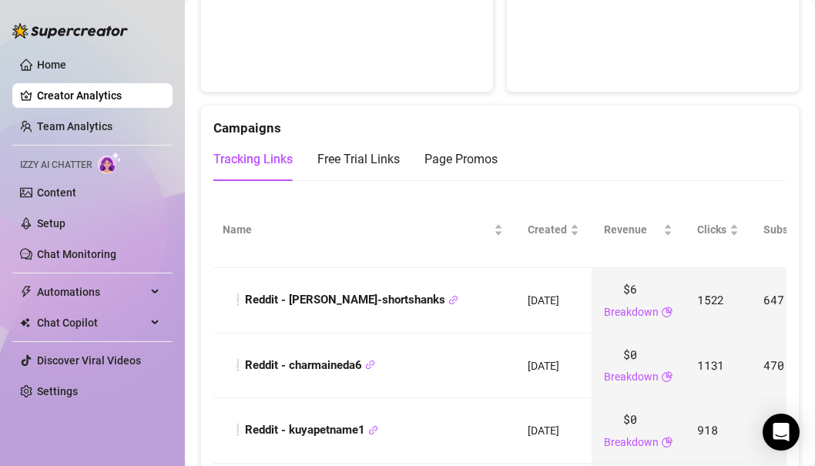
scroll to position [0, 0]
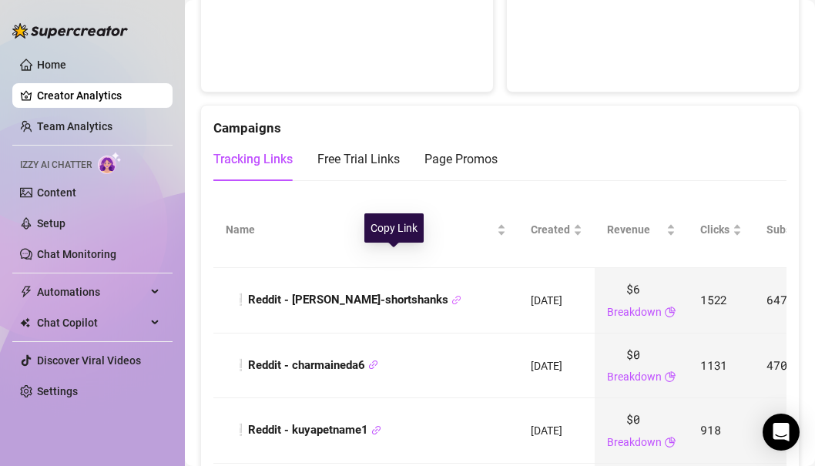
click at [452, 295] on icon "link" at bounding box center [457, 300] width 10 height 10
click at [364, 293] on strong "❕Reddit - [PERSON_NAME]-shortshanks" at bounding box center [348, 300] width 228 height 14
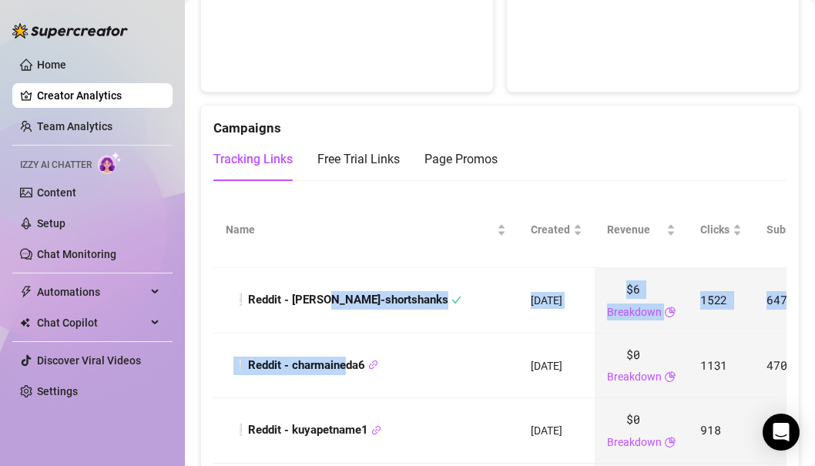
drag, startPoint x: 321, startPoint y: 259, endPoint x: 344, endPoint y: 325, distance: 70.0
click at [344, 358] on strong "❕Reddit - charmaineda6" at bounding box center [306, 365] width 145 height 14
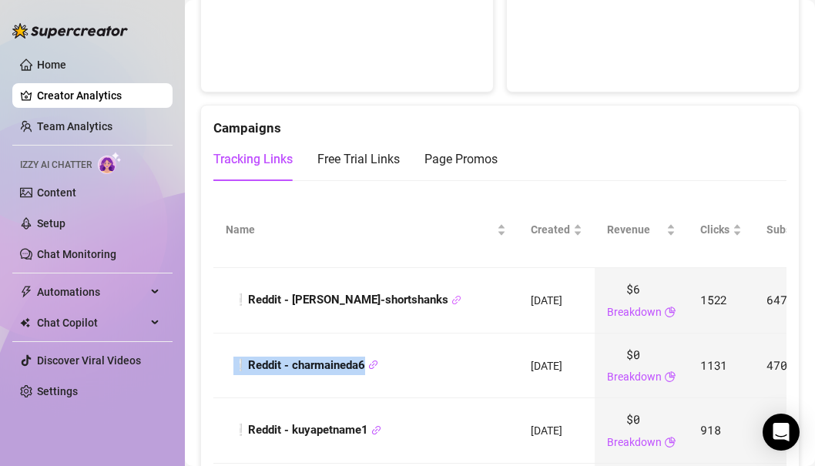
drag, startPoint x: 386, startPoint y: 315, endPoint x: 380, endPoint y: 298, distance: 18.0
click at [380, 334] on td "❕Reddit - charmaineda6" at bounding box center [365, 367] width 305 height 66
click at [309, 358] on strong "❕Reddit - charmaineda6" at bounding box center [306, 365] width 145 height 14
drag, startPoint x: 245, startPoint y: 321, endPoint x: 363, endPoint y: 328, distance: 118.1
click at [363, 358] on strong "❕Reddit - charmaineda6" at bounding box center [306, 365] width 145 height 14
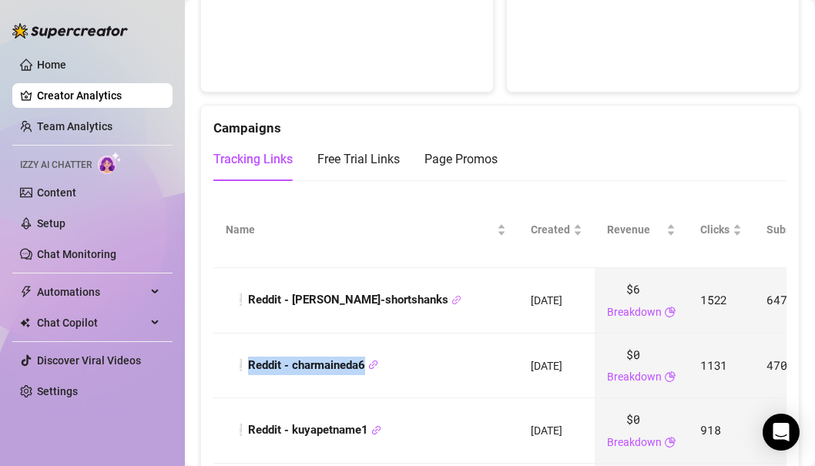
copy strong "Reddit - charmaineda6"
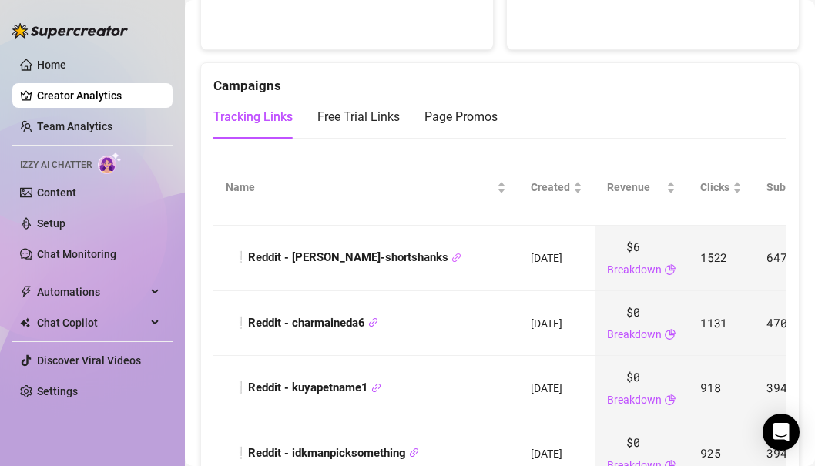
click at [420, 249] on div "❕Reddit - [PERSON_NAME]-shortshanks" at bounding box center [366, 258] width 281 height 18
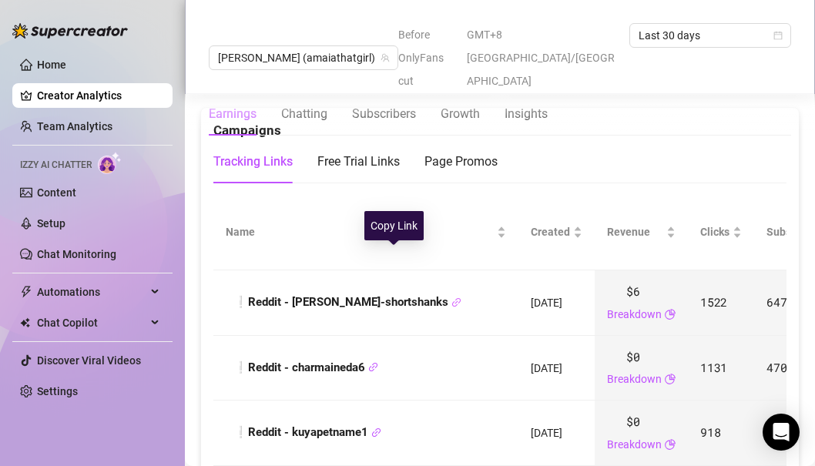
scroll to position [1649, 0]
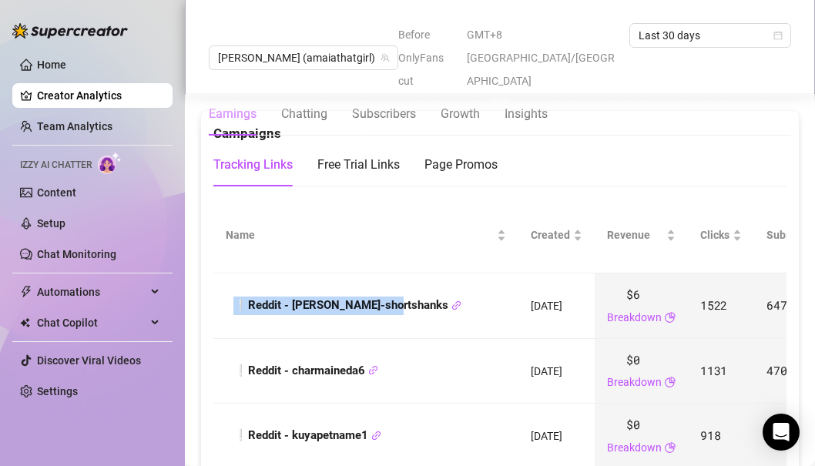
drag, startPoint x: 235, startPoint y: 262, endPoint x: 386, endPoint y: 267, distance: 151.1
click at [386, 298] on strong "❕Reddit - [PERSON_NAME]-shortshanks" at bounding box center [348, 305] width 228 height 14
copy strong "❕Reddit - [PERSON_NAME]-shortshanks"
